Goal: Information Seeking & Learning: Learn about a topic

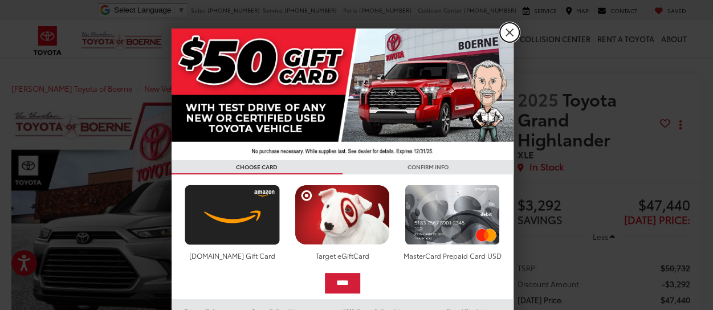
click at [501, 34] on link "X" at bounding box center [509, 32] width 19 height 19
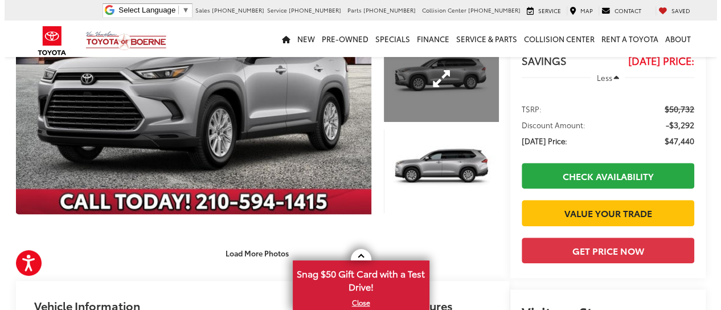
scroll to position [160, 0]
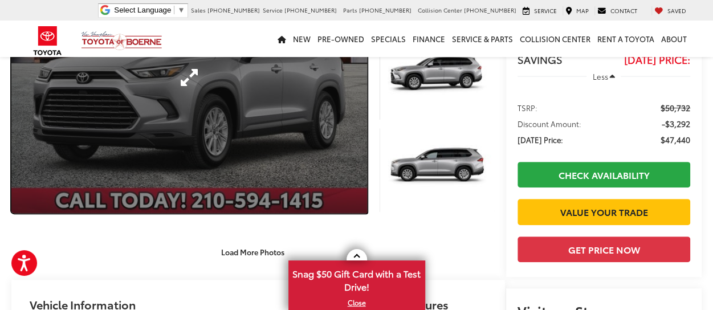
click at [263, 138] on link "Expand Photo 0" at bounding box center [188, 77] width 355 height 271
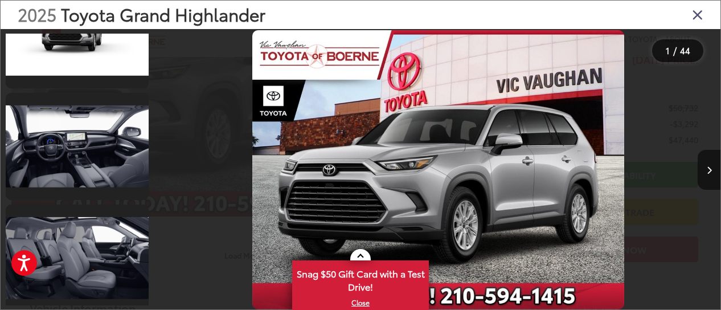
scroll to position [4420, 0]
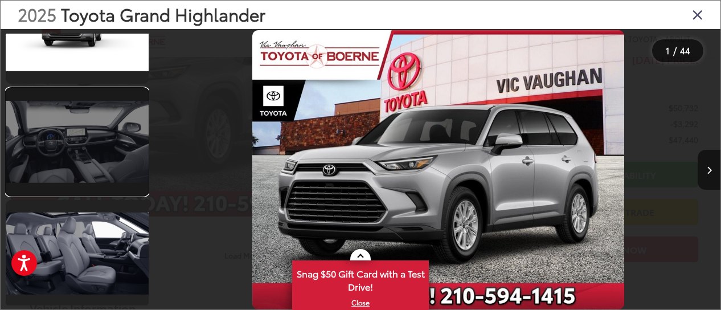
click at [97, 122] on link at bounding box center [77, 141] width 143 height 107
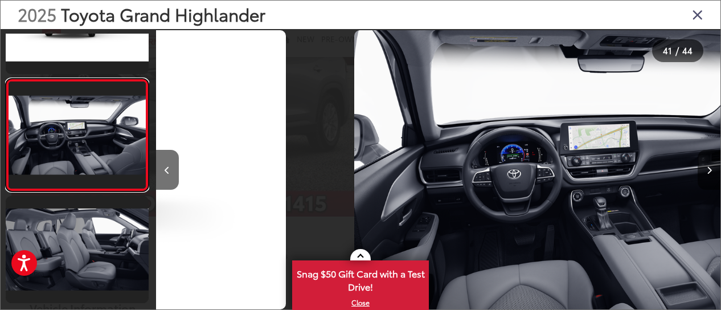
scroll to position [0, 22597]
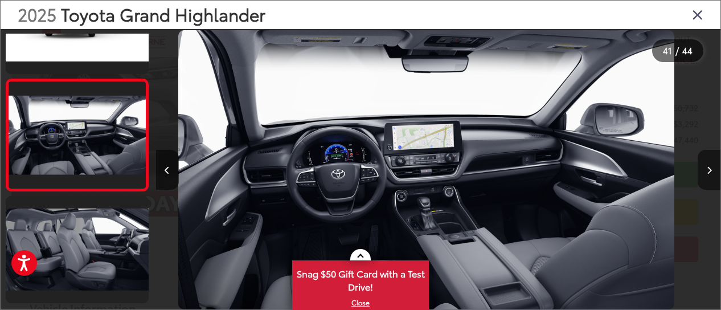
click at [710, 175] on button "Next image" at bounding box center [709, 170] width 23 height 40
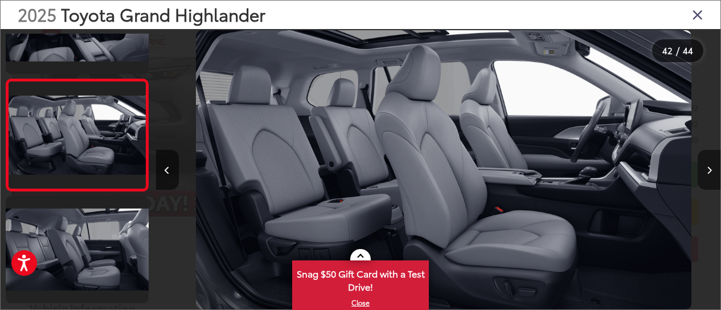
scroll to position [0, 23162]
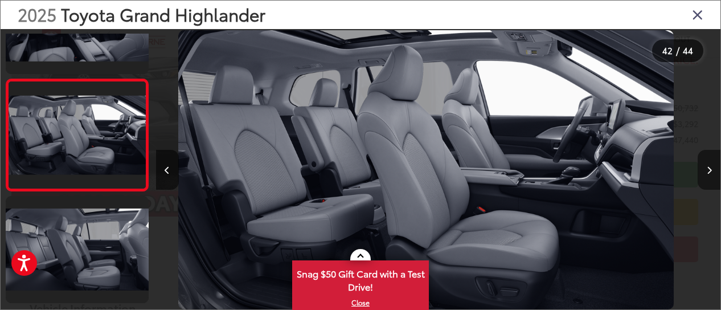
click at [710, 175] on button "Next image" at bounding box center [709, 170] width 23 height 40
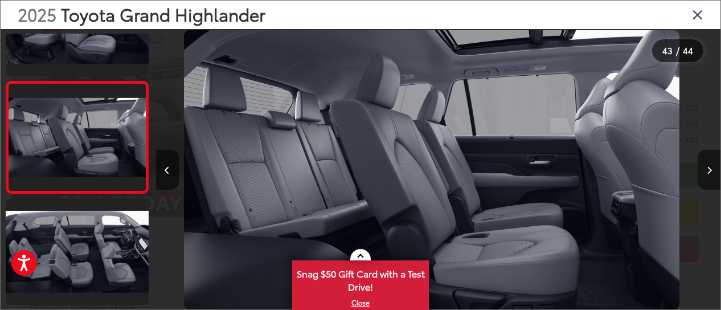
scroll to position [0, 23727]
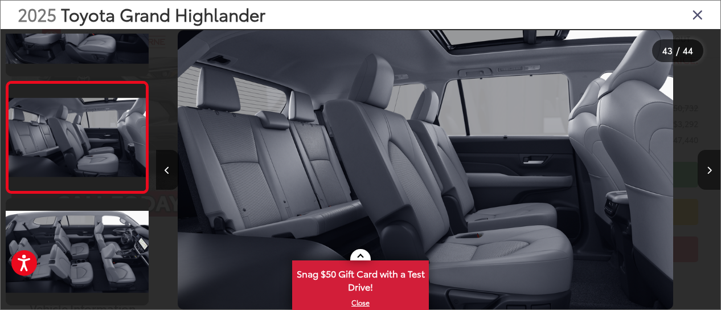
click at [710, 175] on button "Next image" at bounding box center [709, 170] width 23 height 40
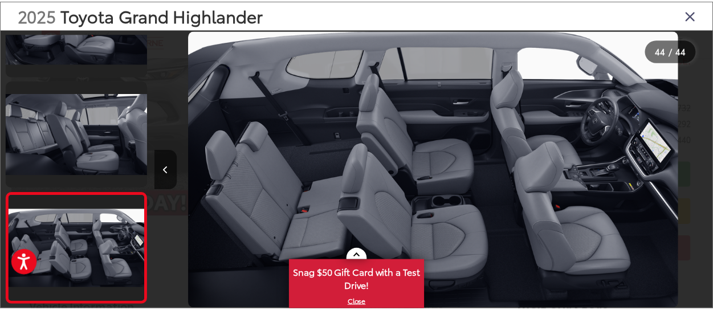
scroll to position [0, 24292]
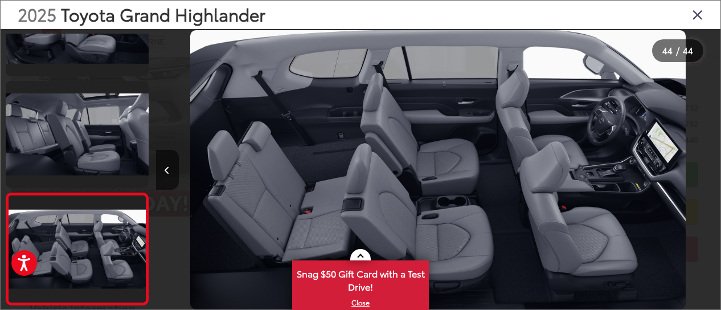
click at [696, 15] on icon "Close gallery" at bounding box center [697, 14] width 11 height 15
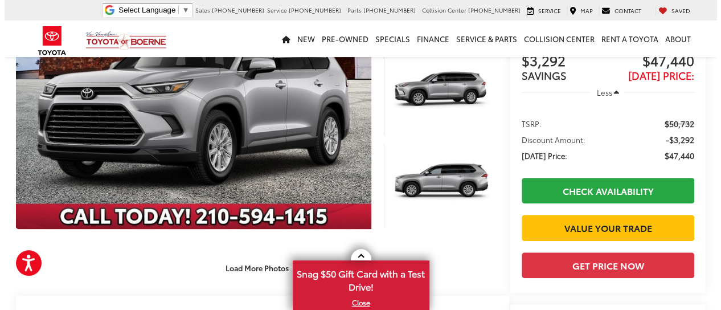
scroll to position [0, 0]
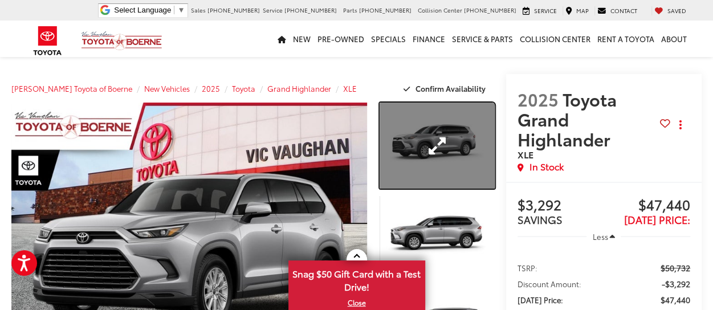
click at [408, 134] on link "Expand Photo 1" at bounding box center [436, 146] width 114 height 86
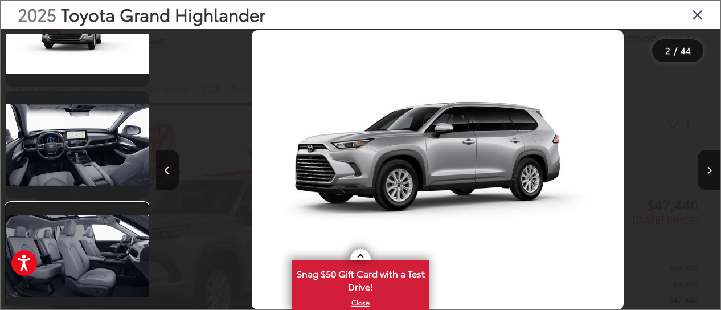
click at [59, 263] on link at bounding box center [77, 256] width 143 height 107
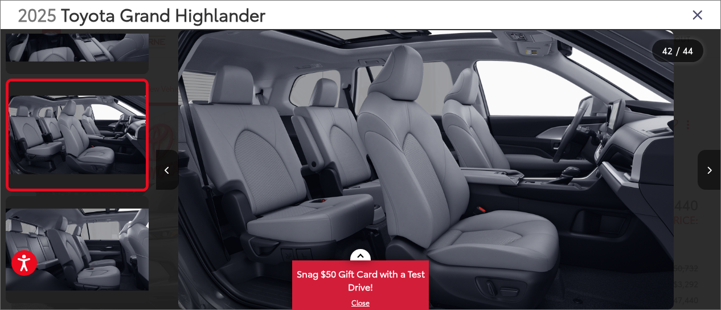
click at [712, 175] on button "Next image" at bounding box center [709, 170] width 23 height 40
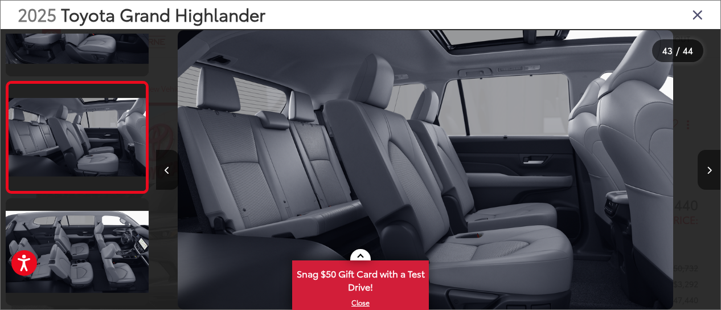
click at [712, 175] on button "Next image" at bounding box center [709, 170] width 23 height 40
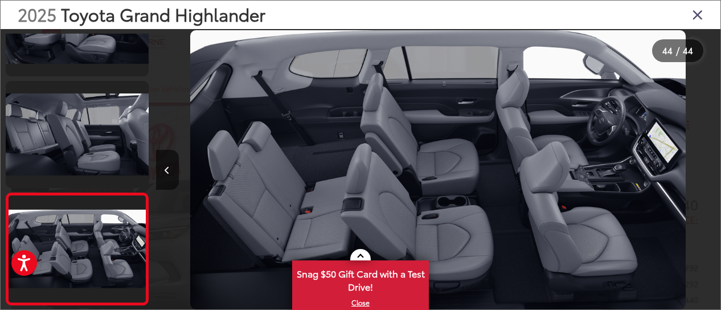
click at [704, 14] on div "2025 Toyota Grand Highlander" at bounding box center [361, 15] width 720 height 28
click at [702, 21] on icon "Close gallery" at bounding box center [697, 14] width 11 height 15
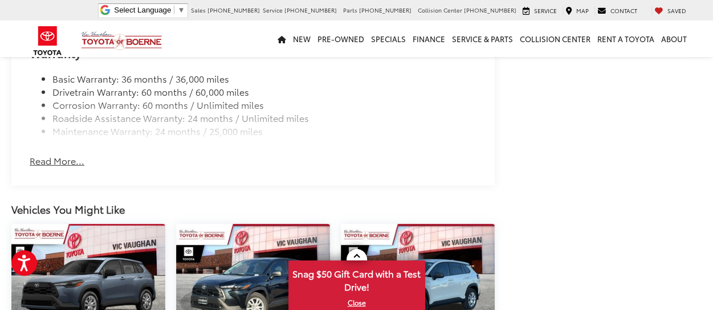
scroll to position [1433, 0]
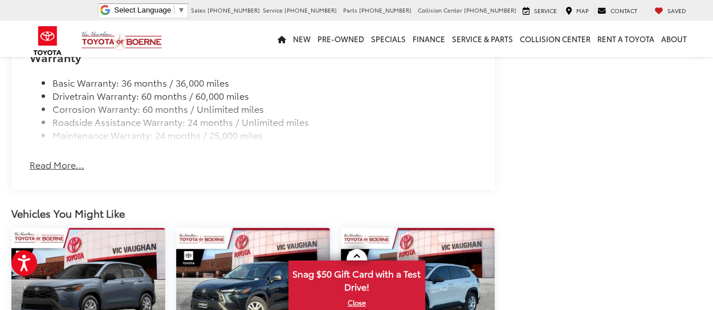
click at [63, 171] on button "Read More..." at bounding box center [57, 164] width 55 height 13
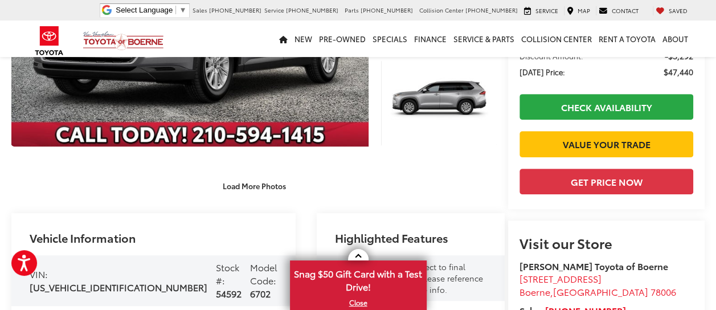
scroll to position [0, 0]
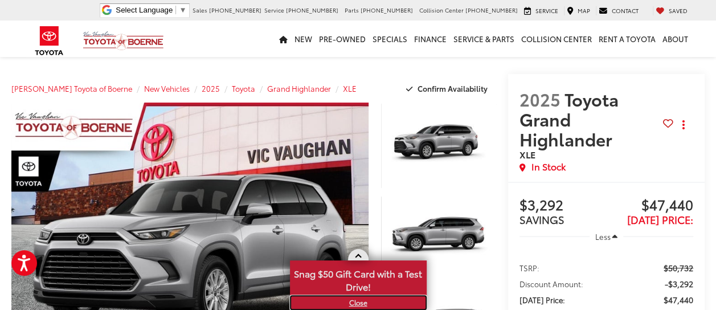
click at [358, 302] on link "X" at bounding box center [358, 302] width 134 height 13
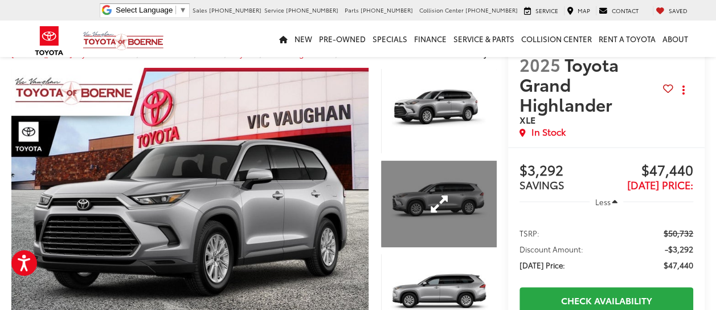
scroll to position [35, 0]
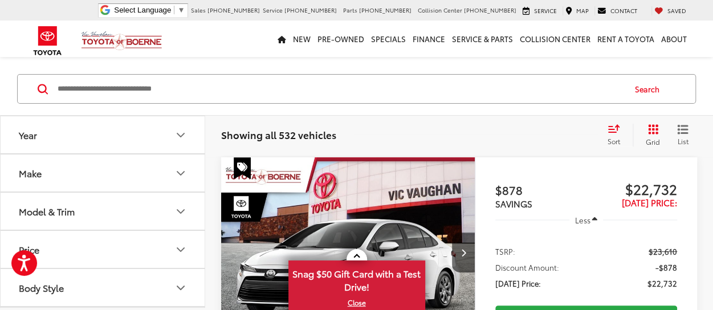
click at [173, 198] on button "Model & Trim" at bounding box center [103, 211] width 205 height 37
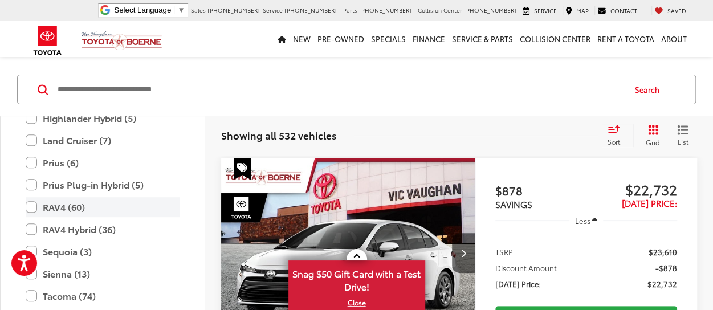
scroll to position [324, 0]
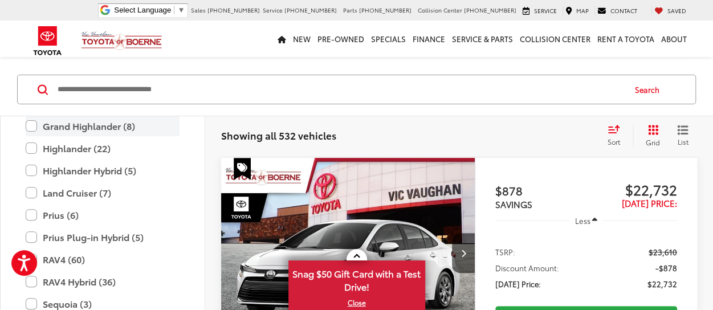
click at [90, 123] on label "Grand Highlander (8)" at bounding box center [103, 126] width 154 height 20
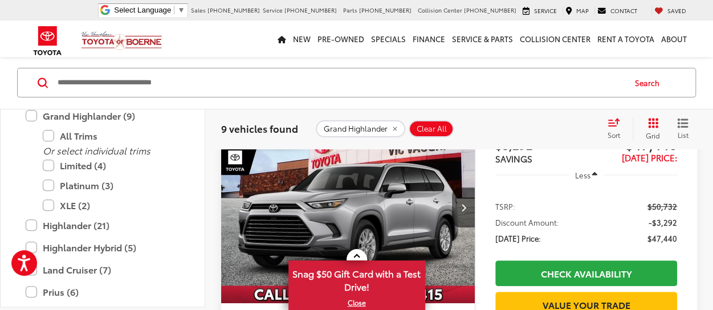
scroll to position [129, 0]
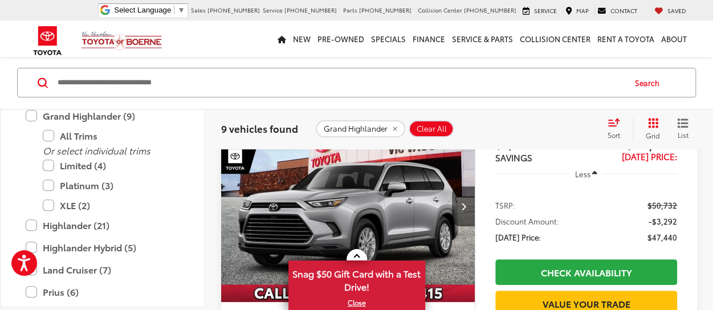
click at [701, 101] on div "Search" at bounding box center [356, 82] width 713 height 53
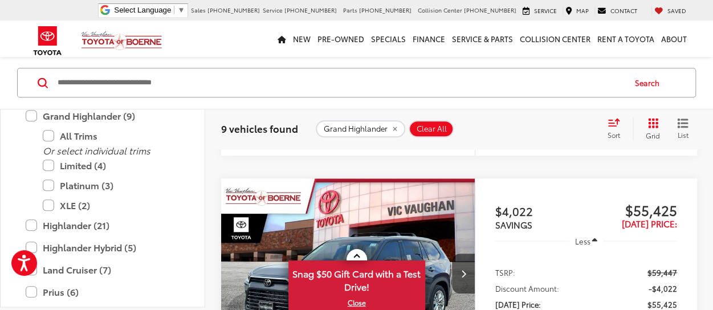
scroll to position [453, 0]
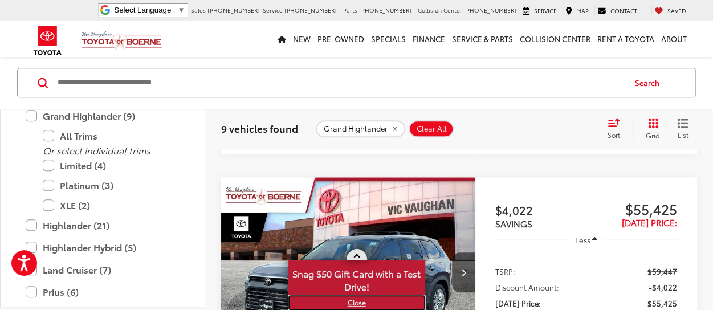
click at [355, 301] on link "X" at bounding box center [356, 302] width 134 height 13
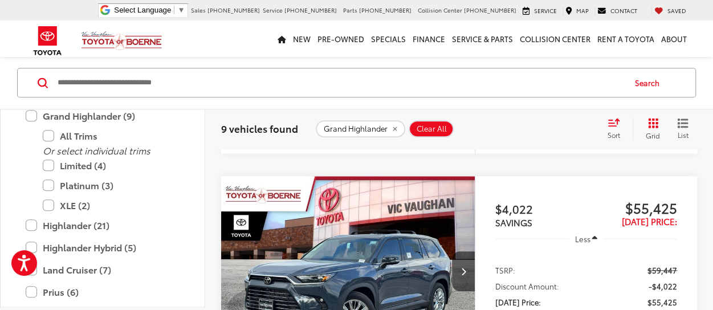
scroll to position [523, 0]
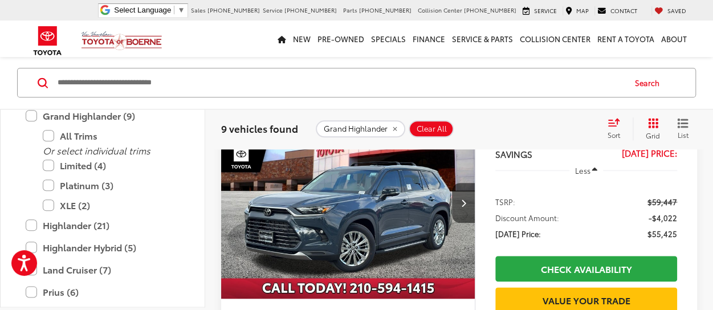
click at [394, 218] on img "2025 Toyota Grand Highlander Platinum 0" at bounding box center [347, 203] width 255 height 191
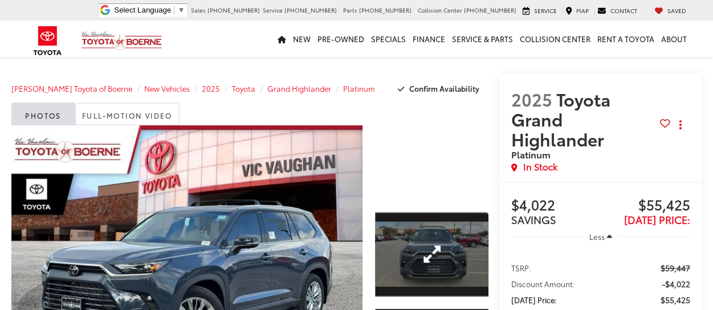
click at [425, 169] on div at bounding box center [431, 162] width 113 height 75
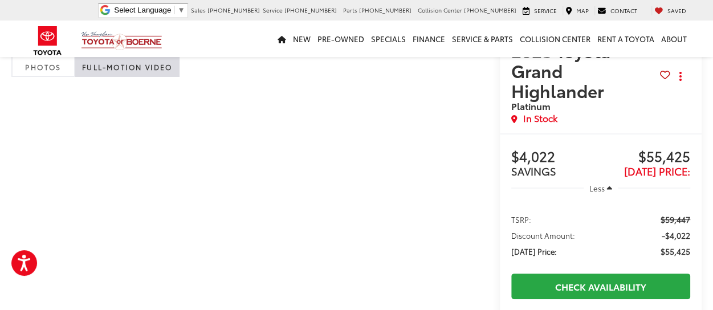
scroll to position [49, 0]
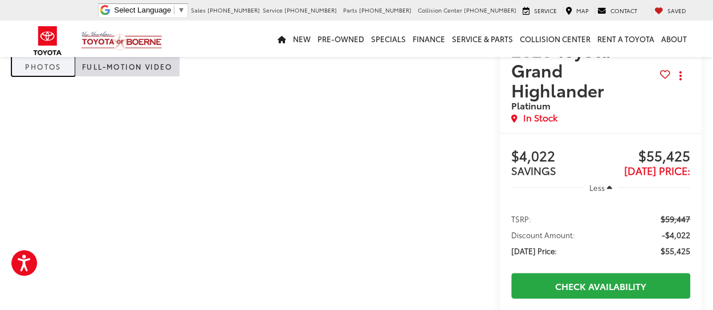
click at [43, 68] on link "Photos" at bounding box center [43, 65] width 64 height 23
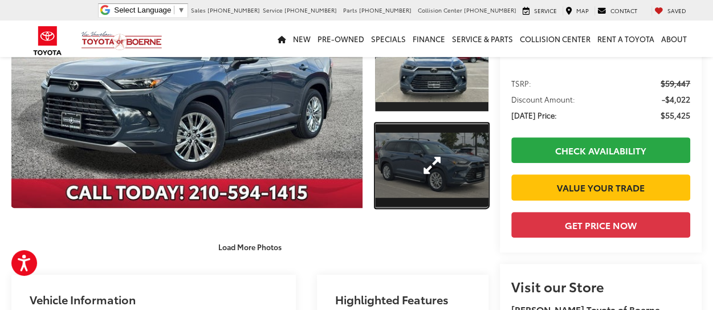
scroll to position [0, 0]
click at [412, 154] on link "Expand Photo 2" at bounding box center [431, 165] width 113 height 85
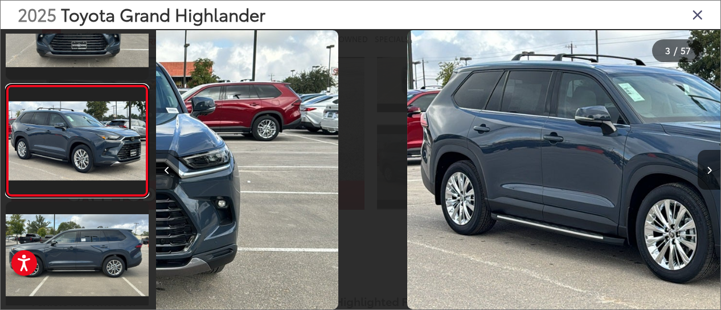
scroll to position [177, 0]
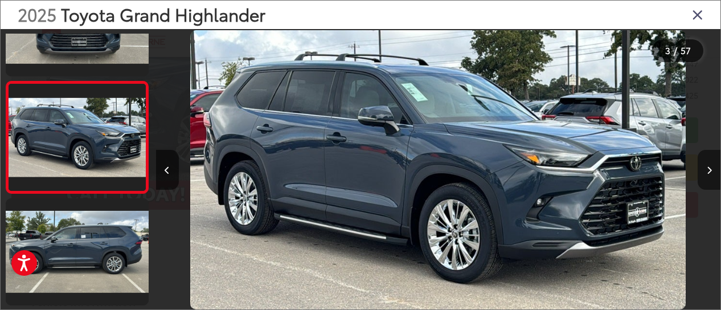
click at [712, 173] on button "Next image" at bounding box center [709, 170] width 23 height 40
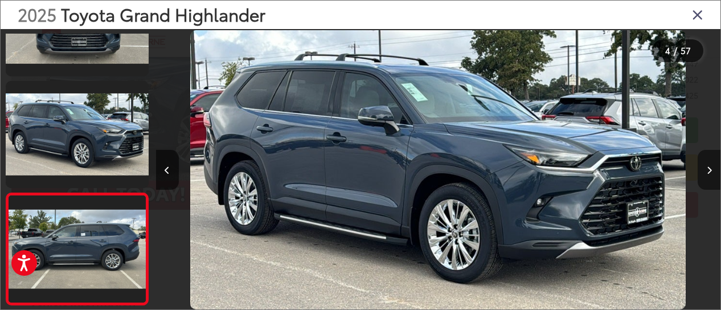
scroll to position [0, 1499]
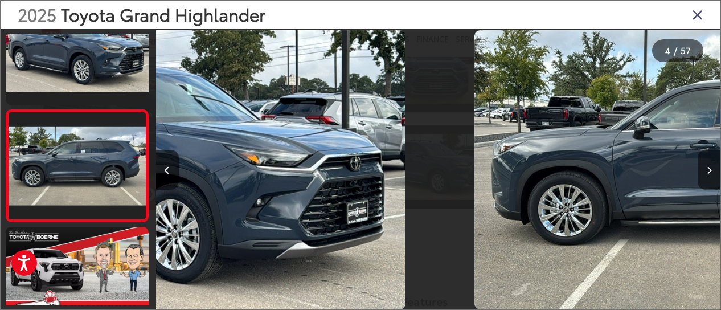
click at [712, 173] on button "Next image" at bounding box center [709, 170] width 23 height 40
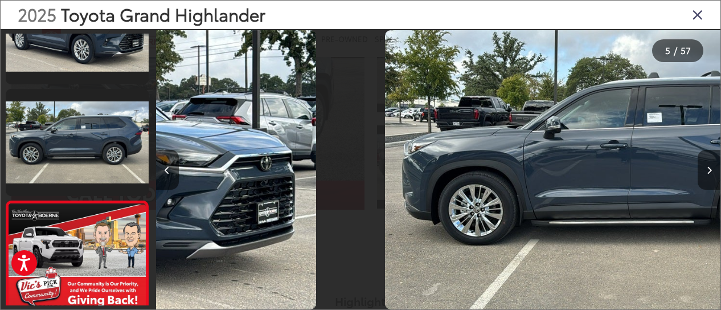
scroll to position [0, 1848]
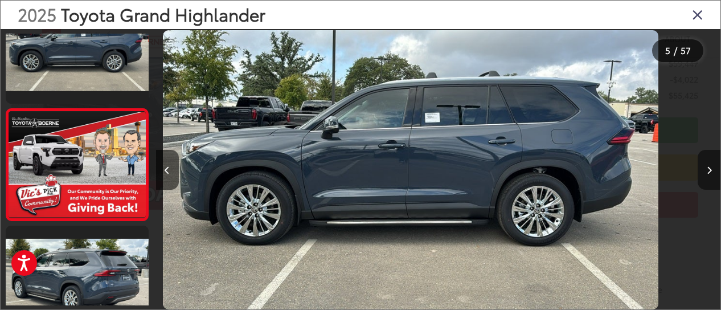
click at [712, 173] on button "Next image" at bounding box center [709, 170] width 23 height 40
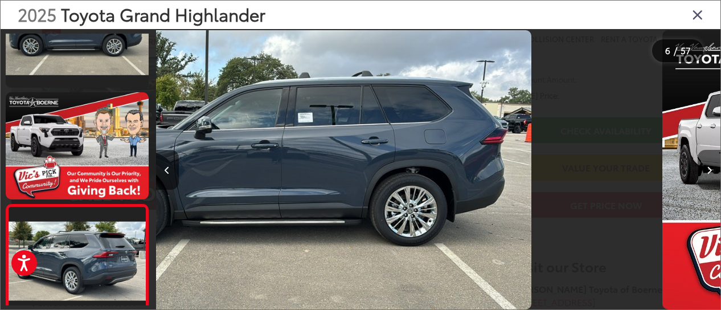
scroll to position [0, 2092]
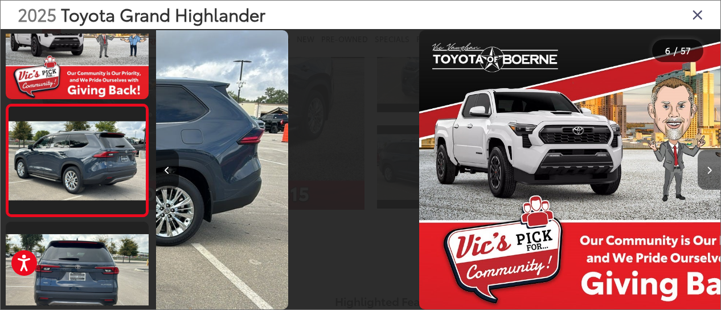
click at [712, 173] on button "Next image" at bounding box center [709, 170] width 23 height 40
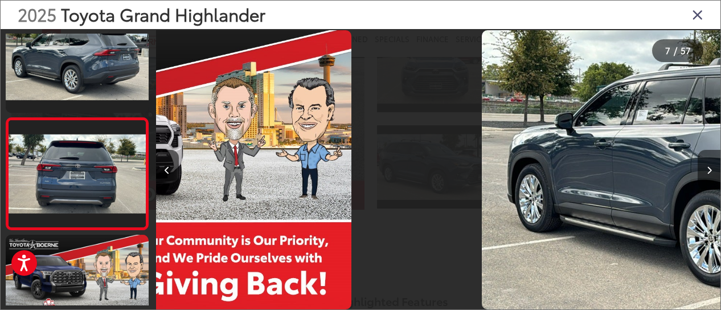
scroll to position [0, 0]
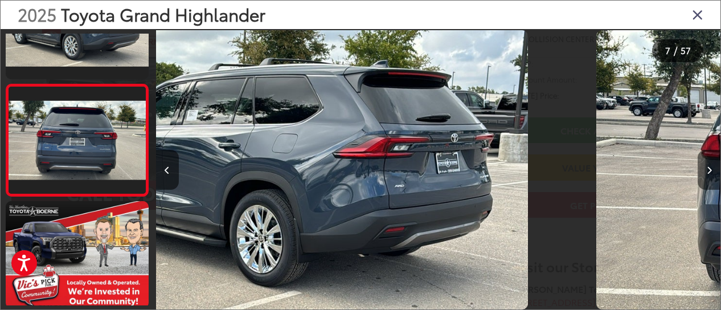
click at [712, 173] on button "Next image" at bounding box center [709, 170] width 23 height 40
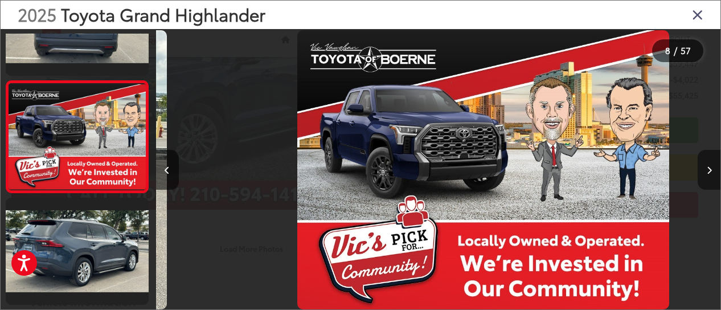
click at [712, 173] on button "Next image" at bounding box center [709, 170] width 23 height 40
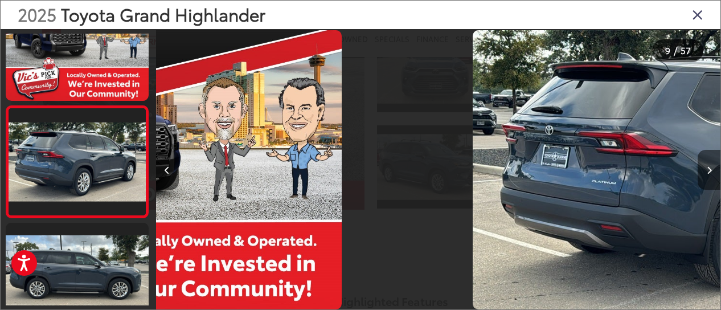
click at [712, 173] on button "Next image" at bounding box center [709, 170] width 23 height 40
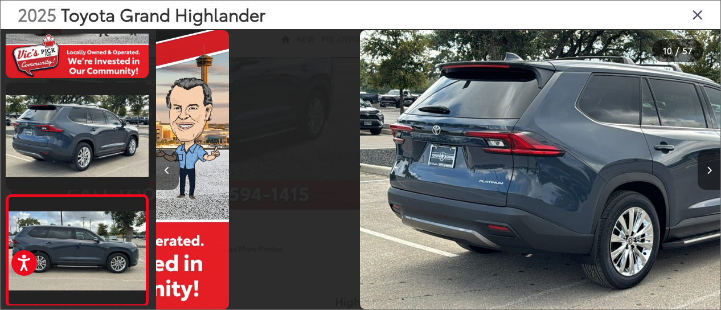
click at [712, 173] on button "Next image" at bounding box center [709, 170] width 23 height 40
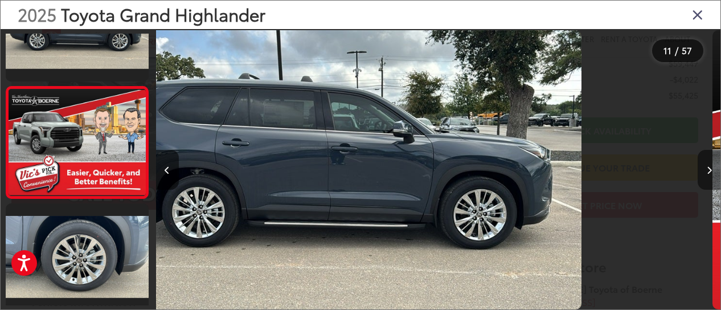
click at [712, 173] on button "Next image" at bounding box center [709, 170] width 23 height 40
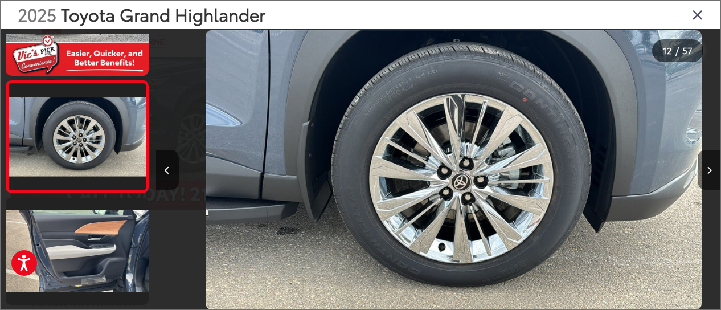
click at [712, 173] on button "Next image" at bounding box center [709, 170] width 23 height 40
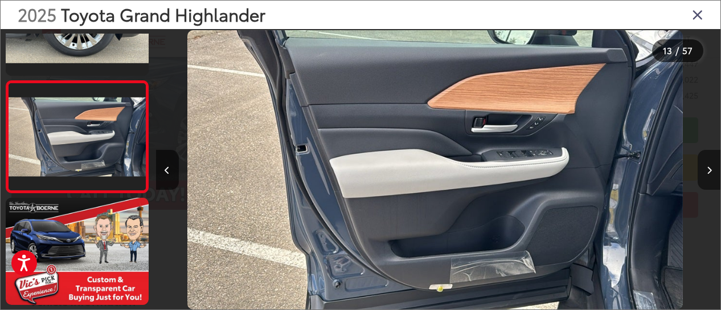
click at [712, 173] on button "Next image" at bounding box center [709, 170] width 23 height 40
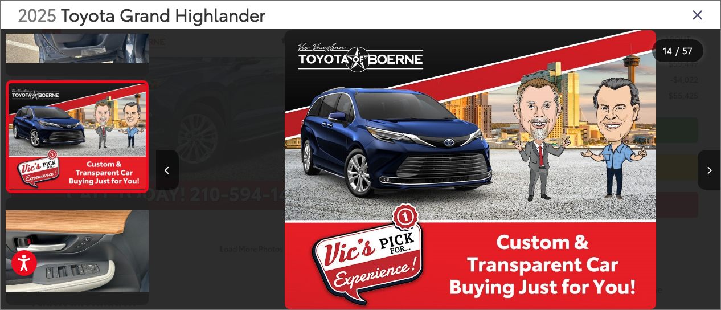
click at [712, 173] on button "Next image" at bounding box center [709, 170] width 23 height 40
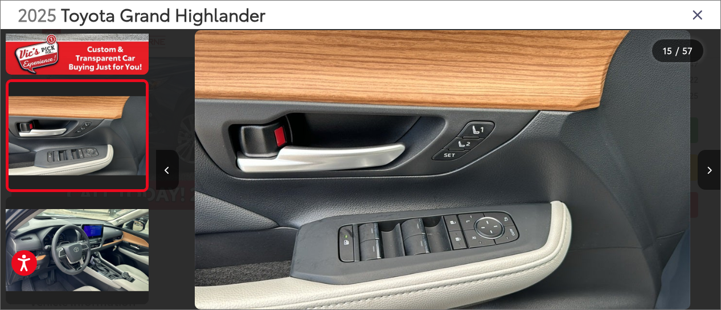
click at [712, 173] on button "Next image" at bounding box center [709, 170] width 23 height 40
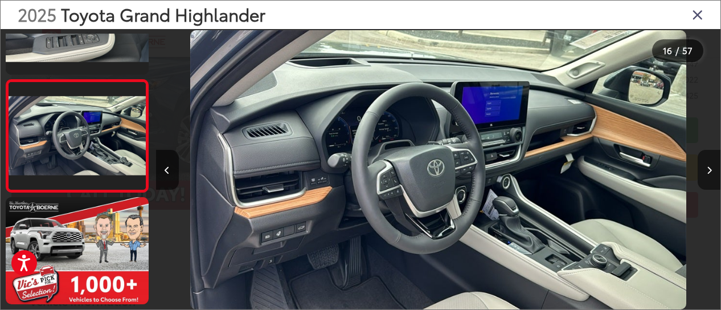
click at [712, 173] on button "Next image" at bounding box center [709, 170] width 23 height 40
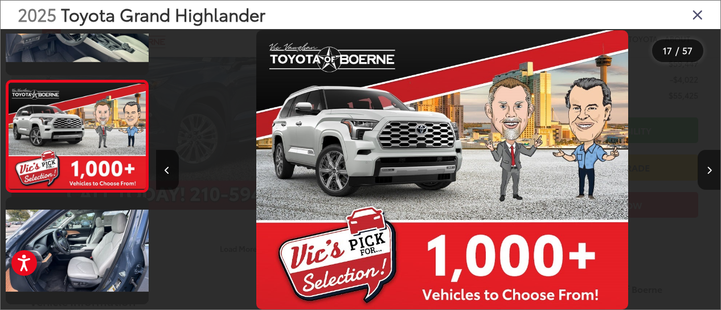
click at [712, 173] on button "Next image" at bounding box center [709, 170] width 23 height 40
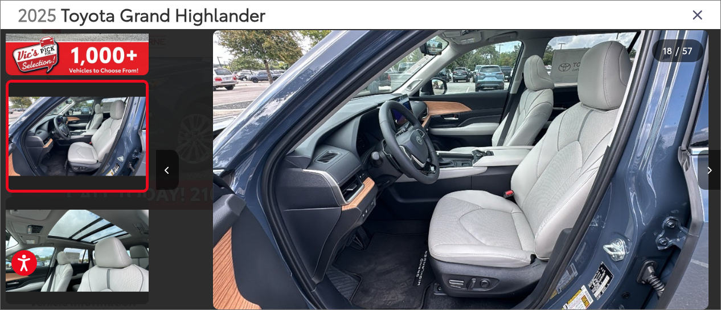
click at [712, 173] on button "Next image" at bounding box center [709, 170] width 23 height 40
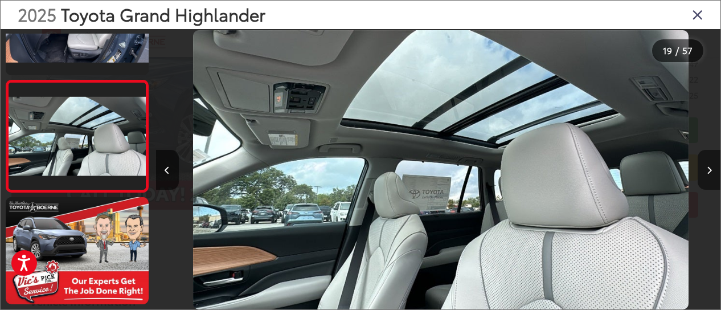
click at [712, 173] on button "Next image" at bounding box center [709, 170] width 23 height 40
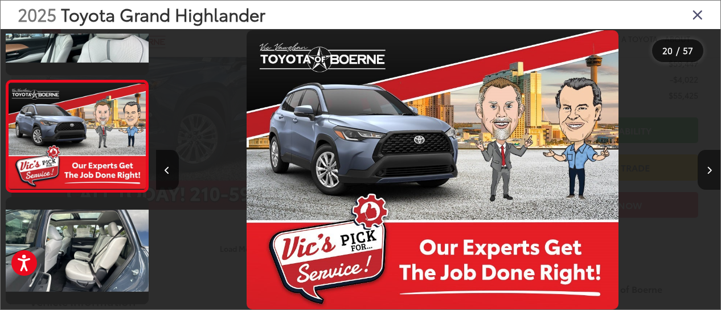
click at [712, 173] on button "Next image" at bounding box center [709, 170] width 23 height 40
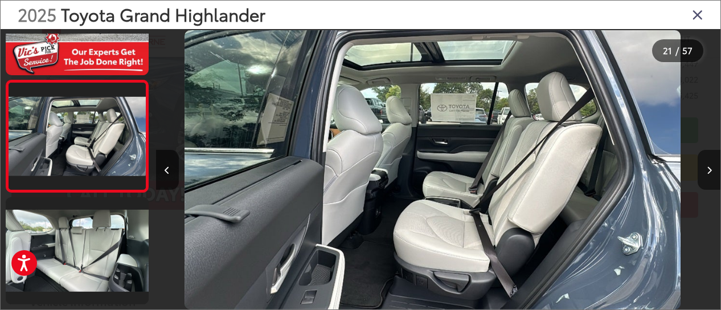
click at [712, 173] on button "Next image" at bounding box center [709, 170] width 23 height 40
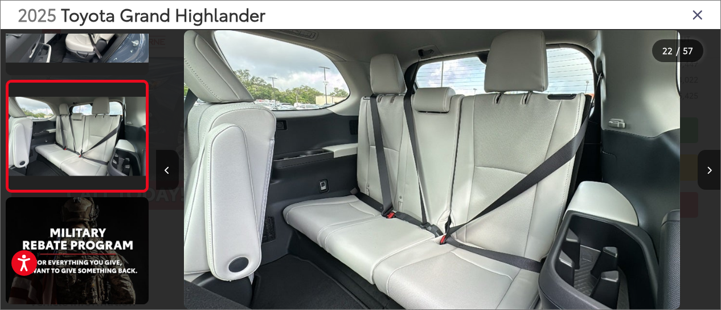
click at [712, 173] on button "Next image" at bounding box center [709, 170] width 23 height 40
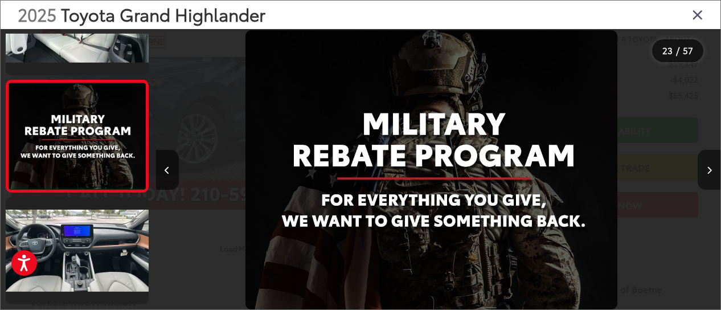
click at [712, 173] on button "Next image" at bounding box center [709, 170] width 23 height 40
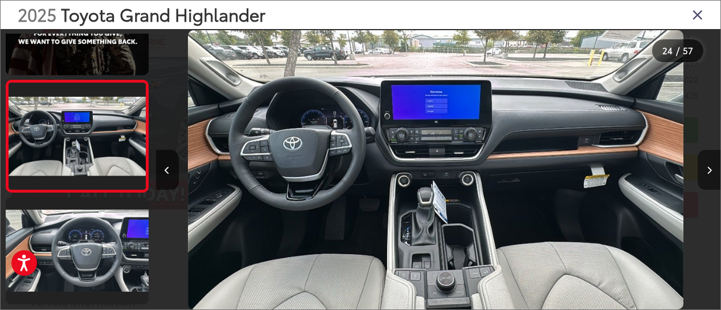
click at [712, 173] on button "Next image" at bounding box center [709, 170] width 23 height 40
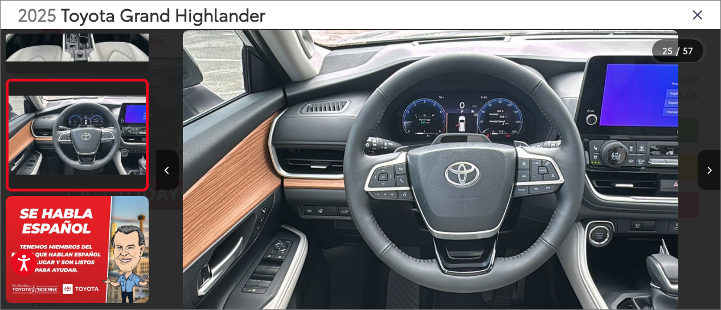
click at [700, 19] on icon "Close gallery" at bounding box center [697, 14] width 11 height 15
